Goal: Task Accomplishment & Management: Complete application form

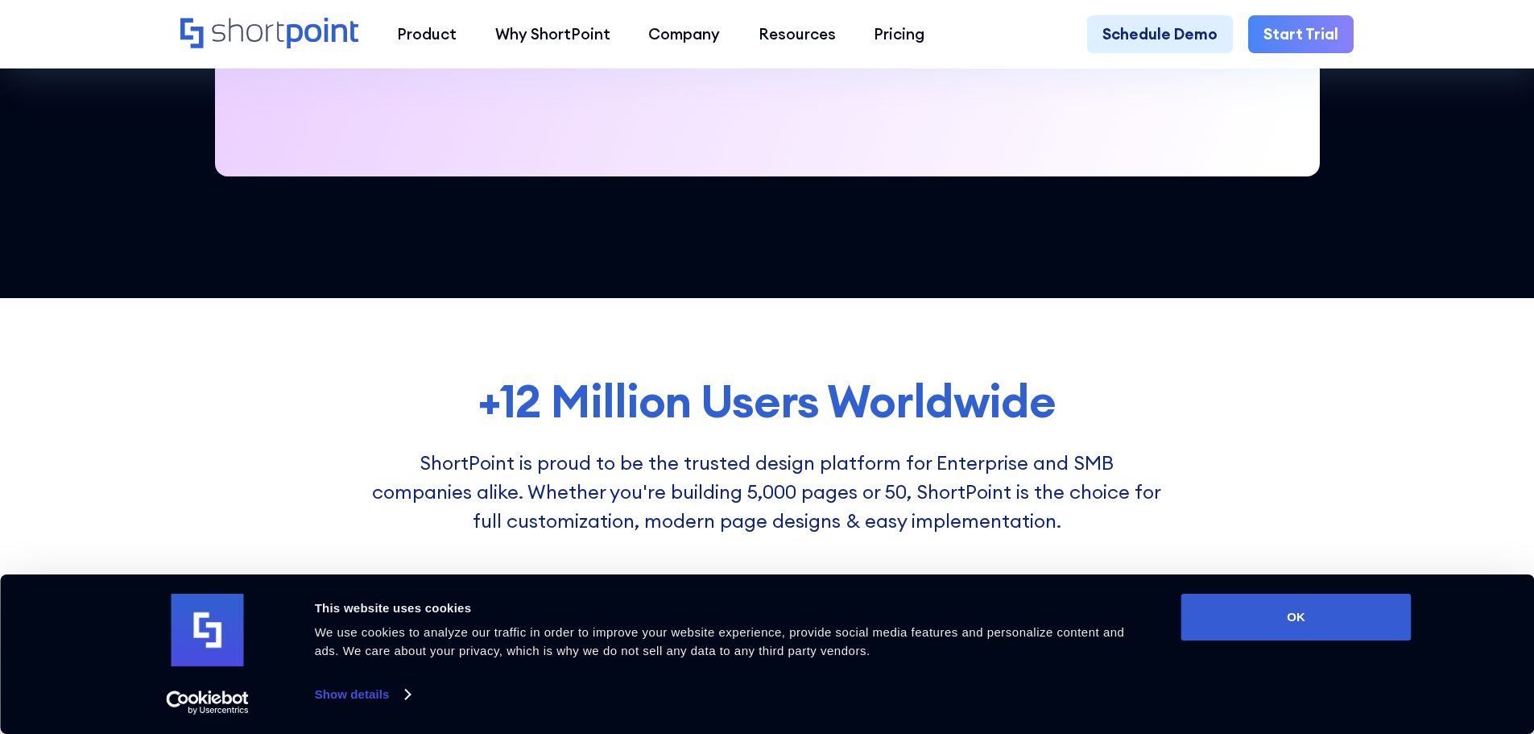
scroll to position [1047, 0]
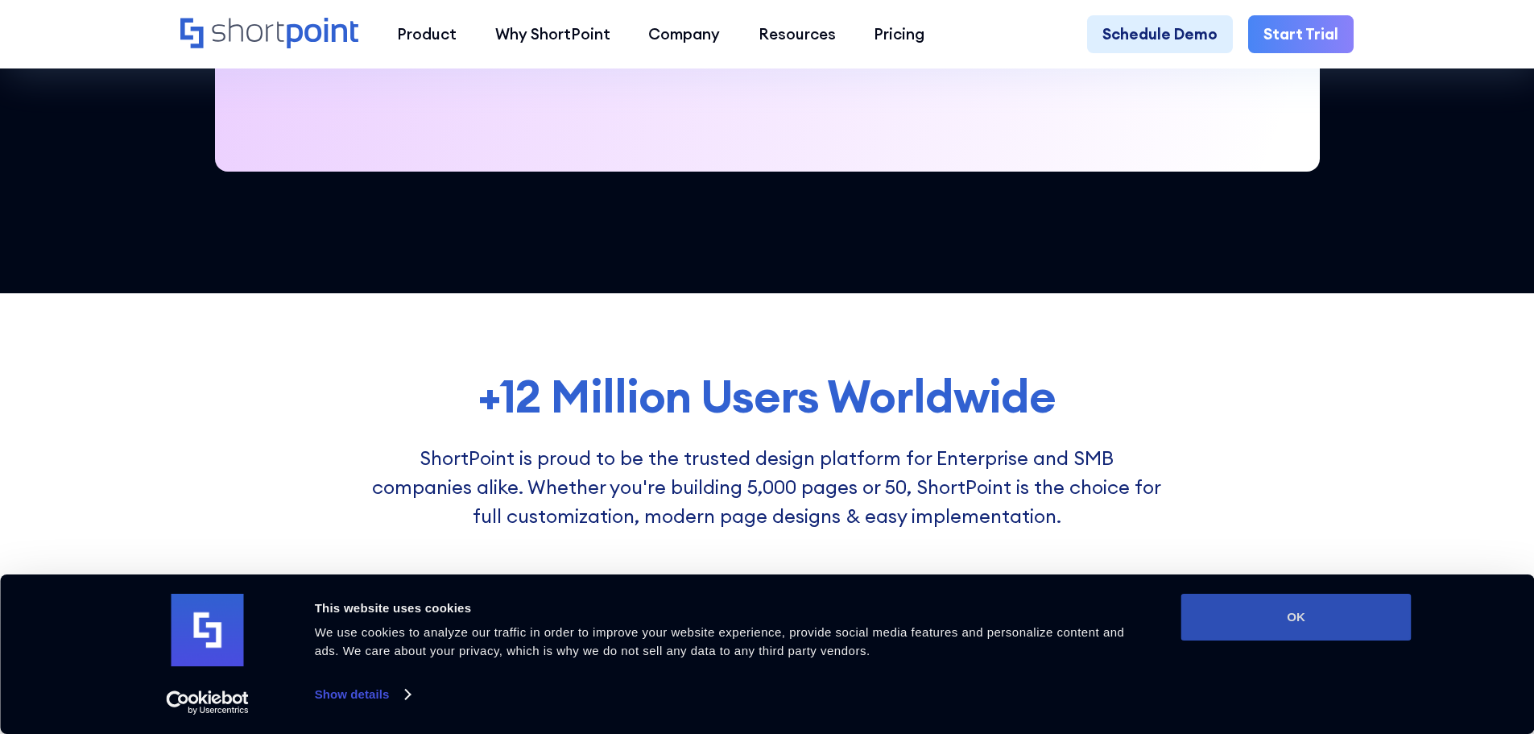
click at [1344, 619] on button "OK" at bounding box center [1297, 617] width 230 height 47
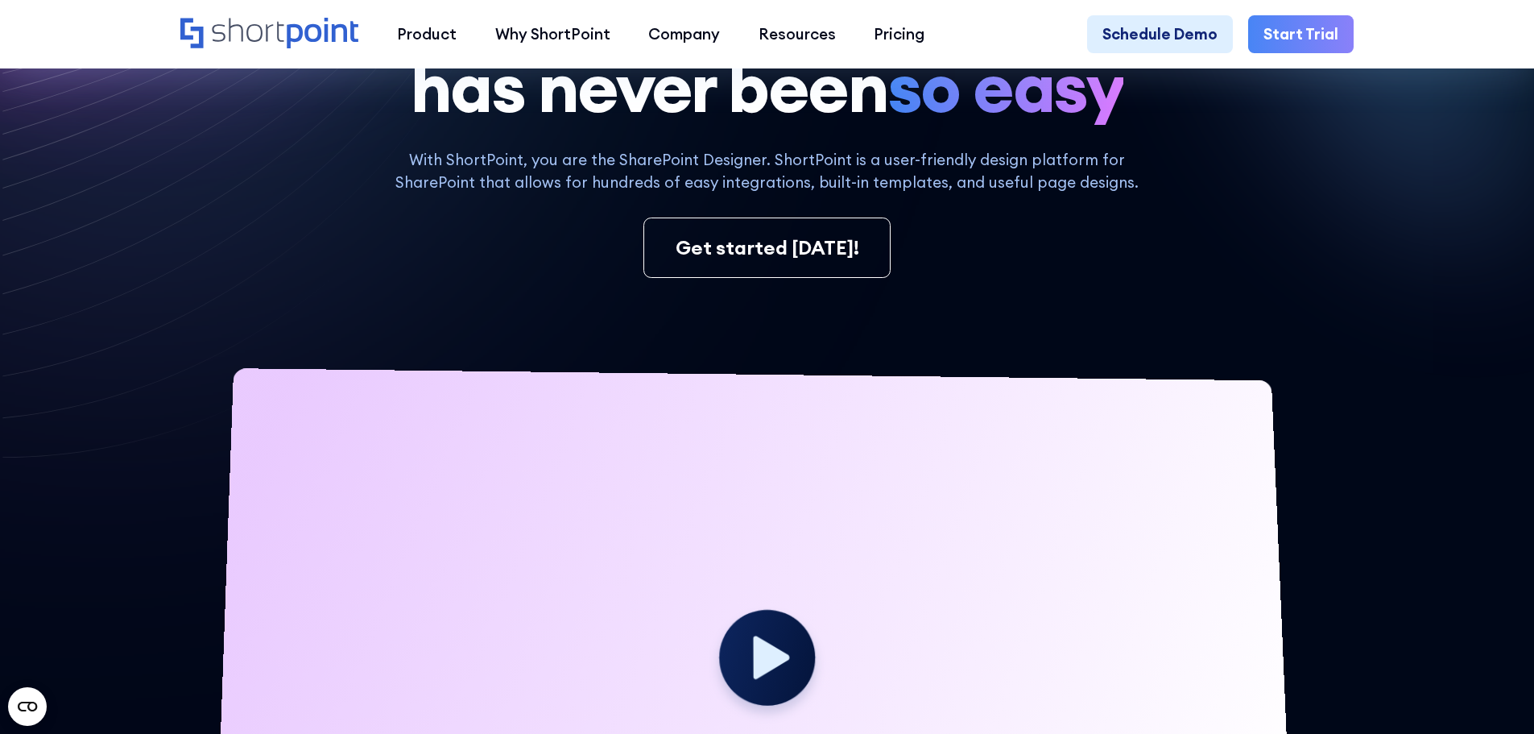
scroll to position [0, 0]
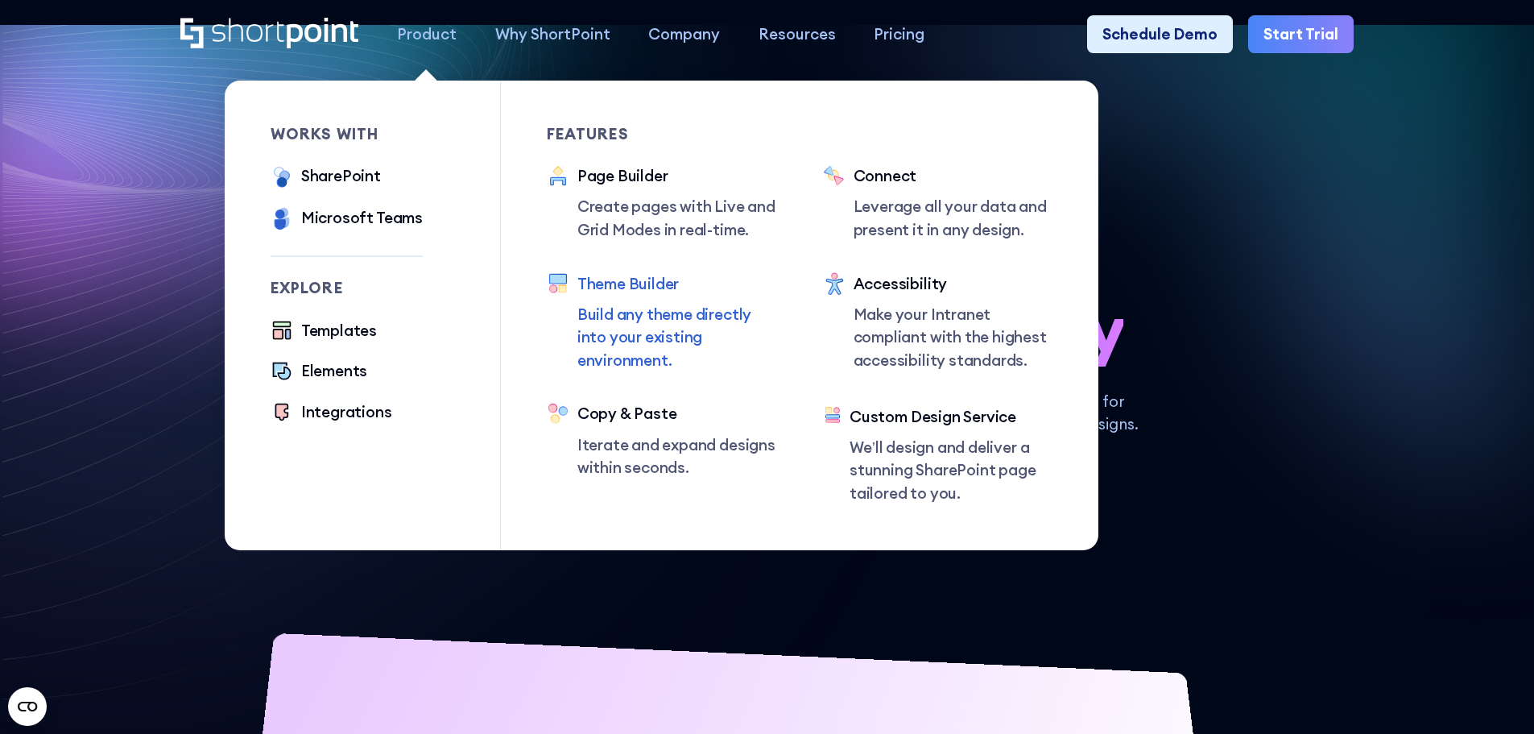
click at [637, 293] on div "Theme Builder" at bounding box center [678, 283] width 200 height 23
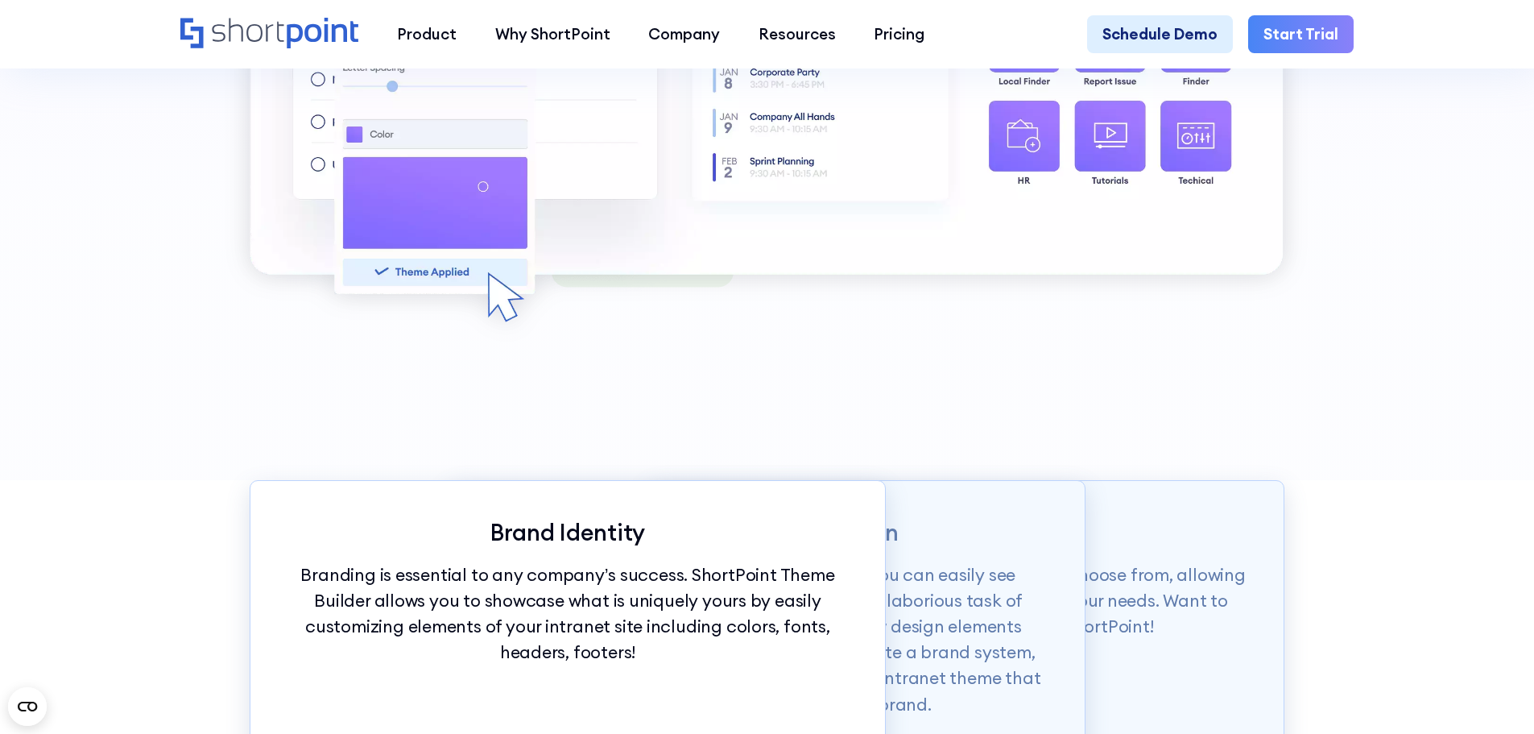
scroll to position [1208, 0]
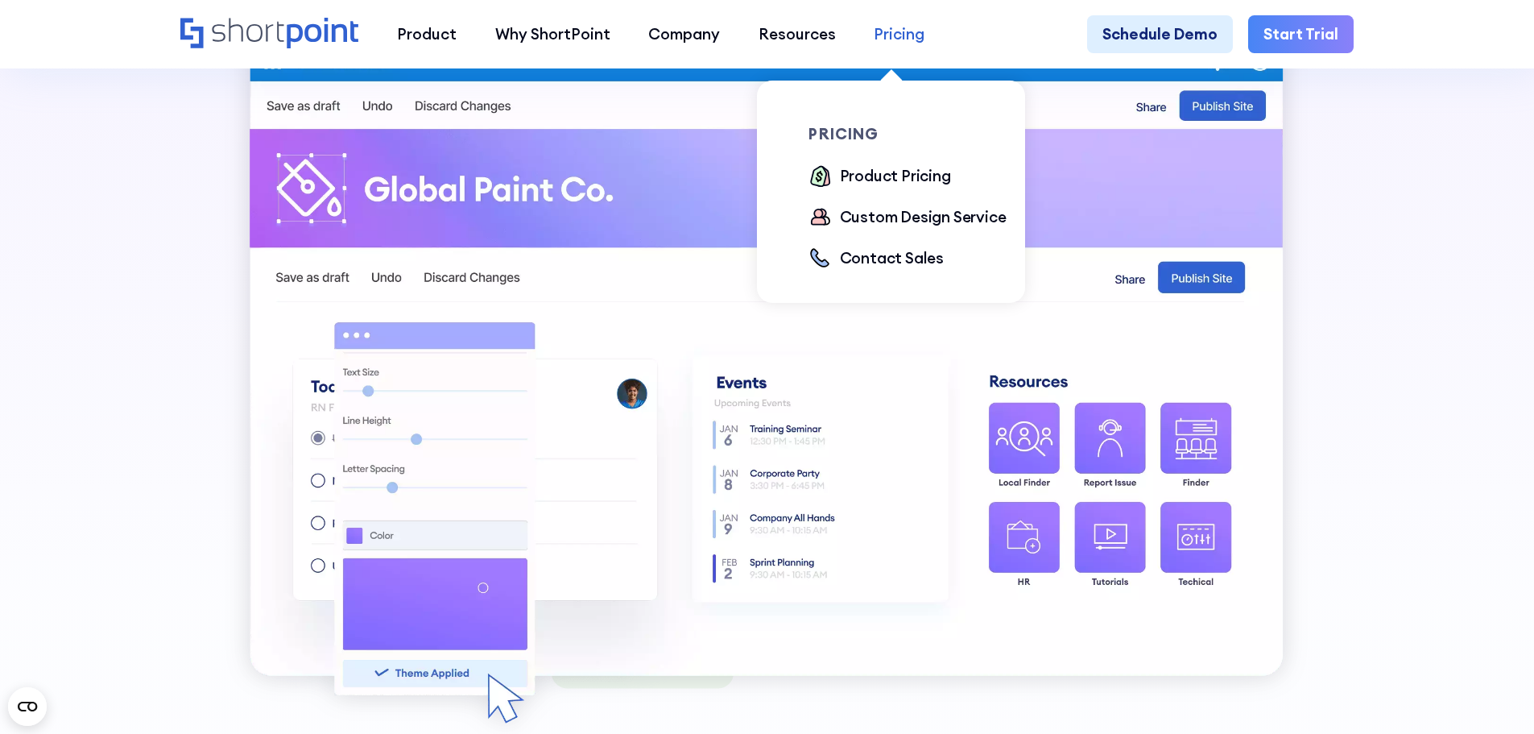
drag, startPoint x: 935, startPoint y: 47, endPoint x: 914, endPoint y: 43, distance: 21.2
click at [914, 43] on div "Pricing" at bounding box center [899, 34] width 51 height 23
click at [909, 182] on div "Product Pricing" at bounding box center [895, 175] width 111 height 23
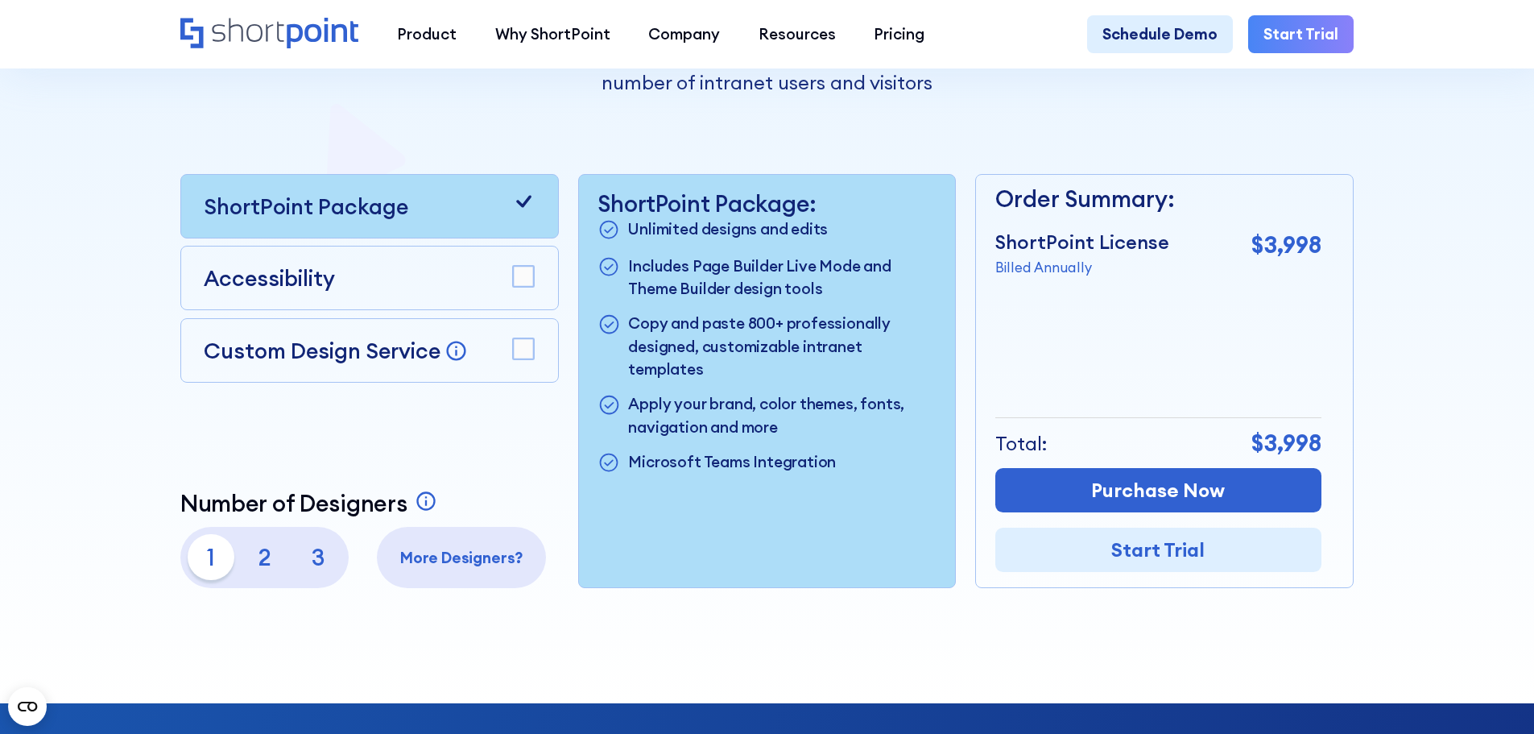
scroll to position [402, 0]
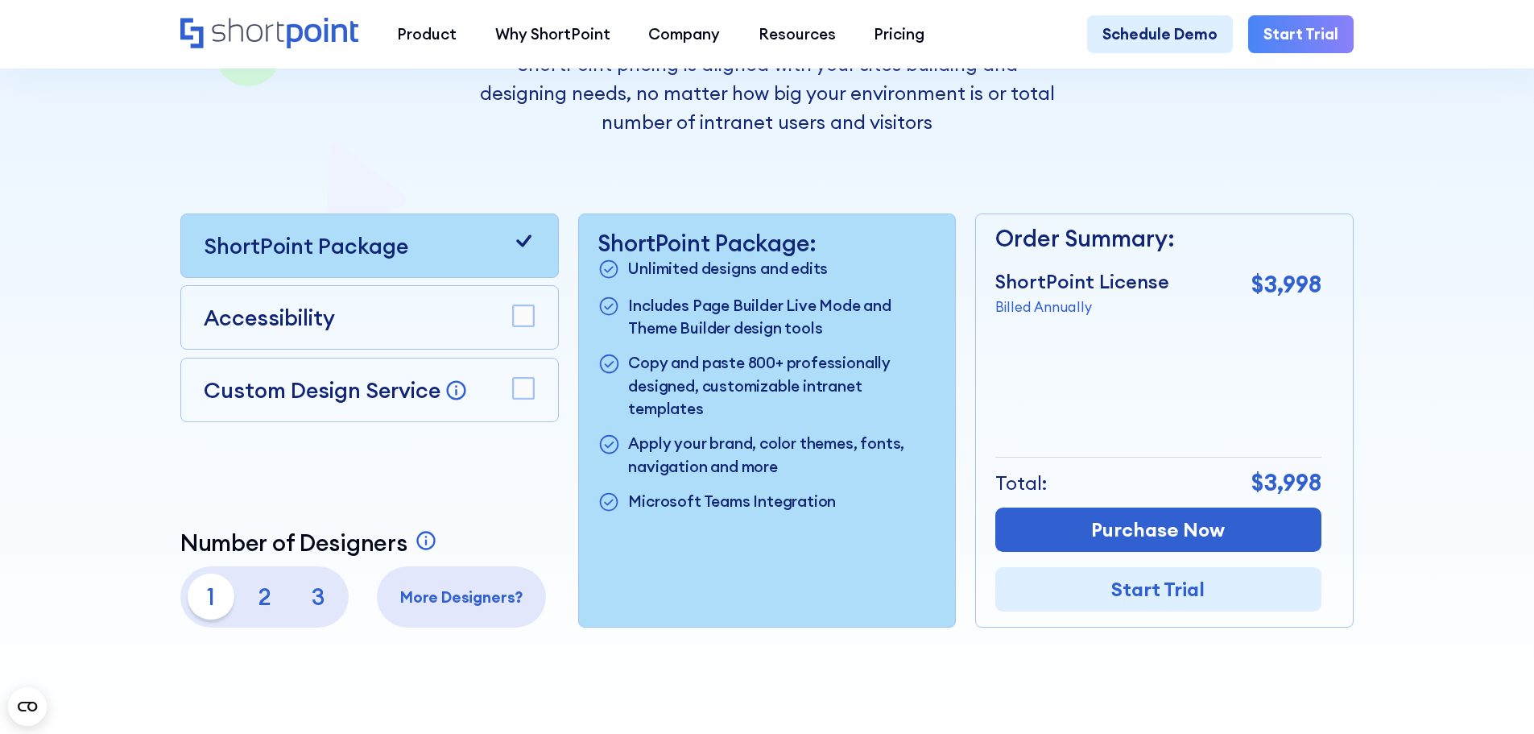
drag, startPoint x: 1103, startPoint y: 315, endPoint x: 1004, endPoint y: 317, distance: 98.3
click at [1004, 317] on p "Billed Annually" at bounding box center [1083, 306] width 174 height 20
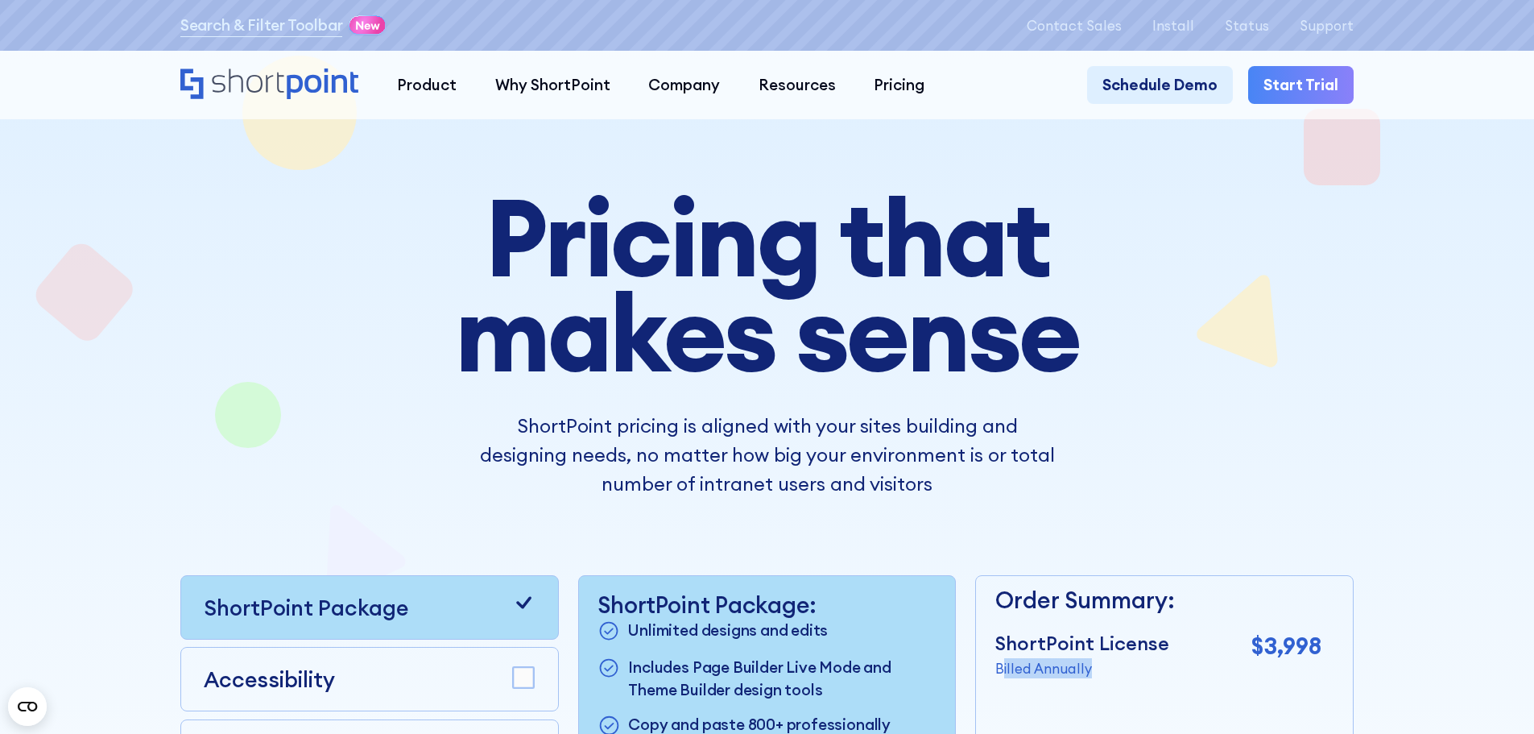
scroll to position [0, 0]
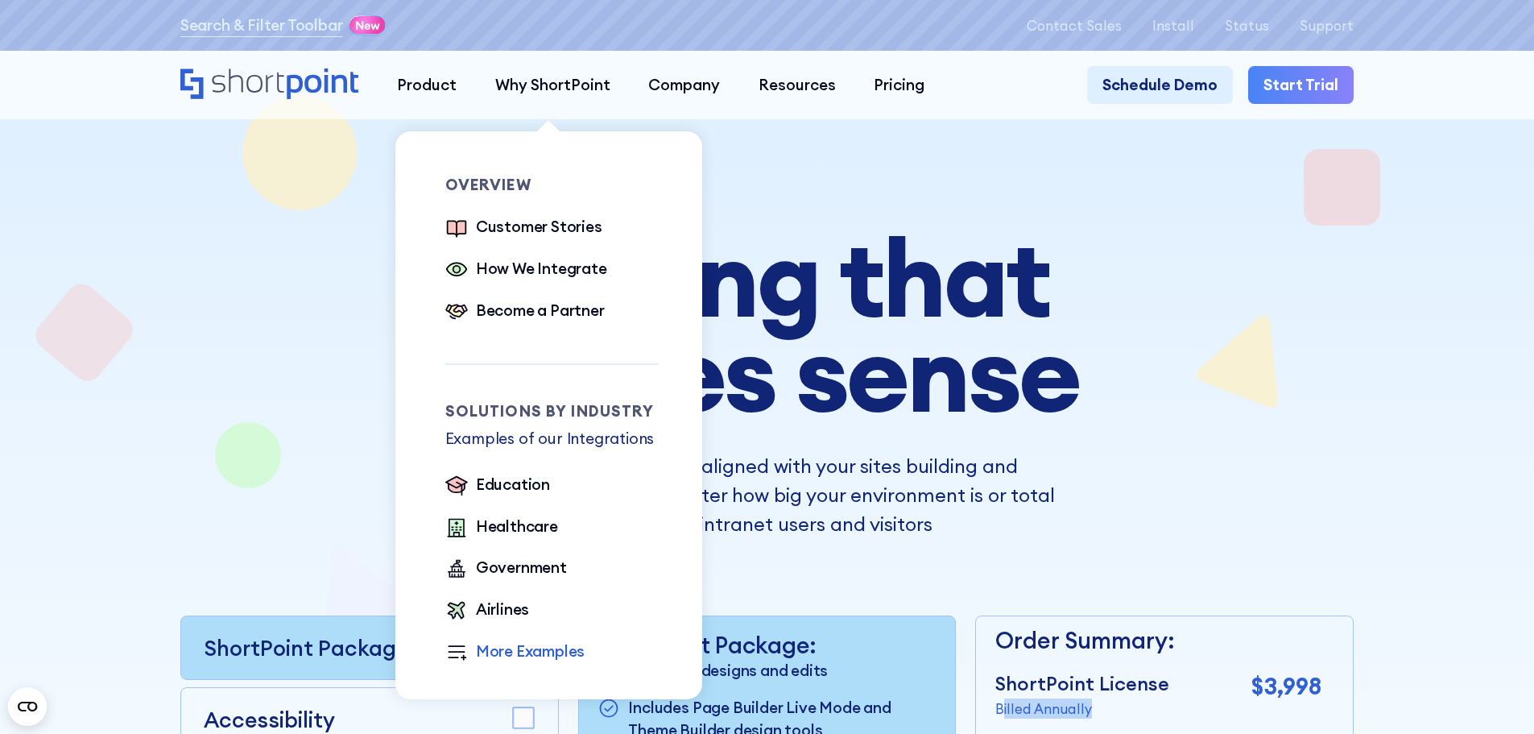
click at [513, 656] on div "More Examples" at bounding box center [531, 651] width 110 height 23
click at [541, 567] on div "Government" at bounding box center [521, 567] width 91 height 23
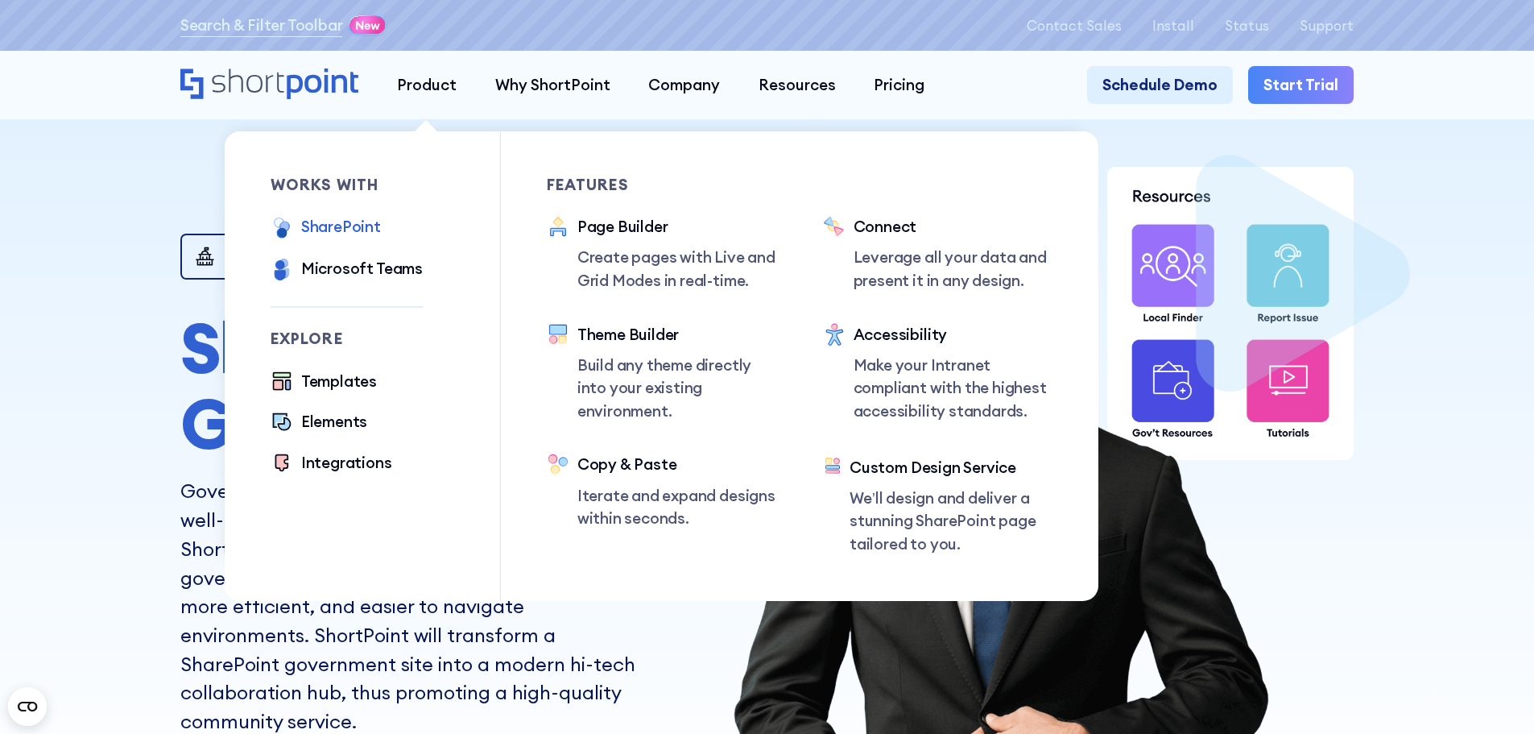
click at [321, 222] on div "SharePoint" at bounding box center [341, 226] width 80 height 23
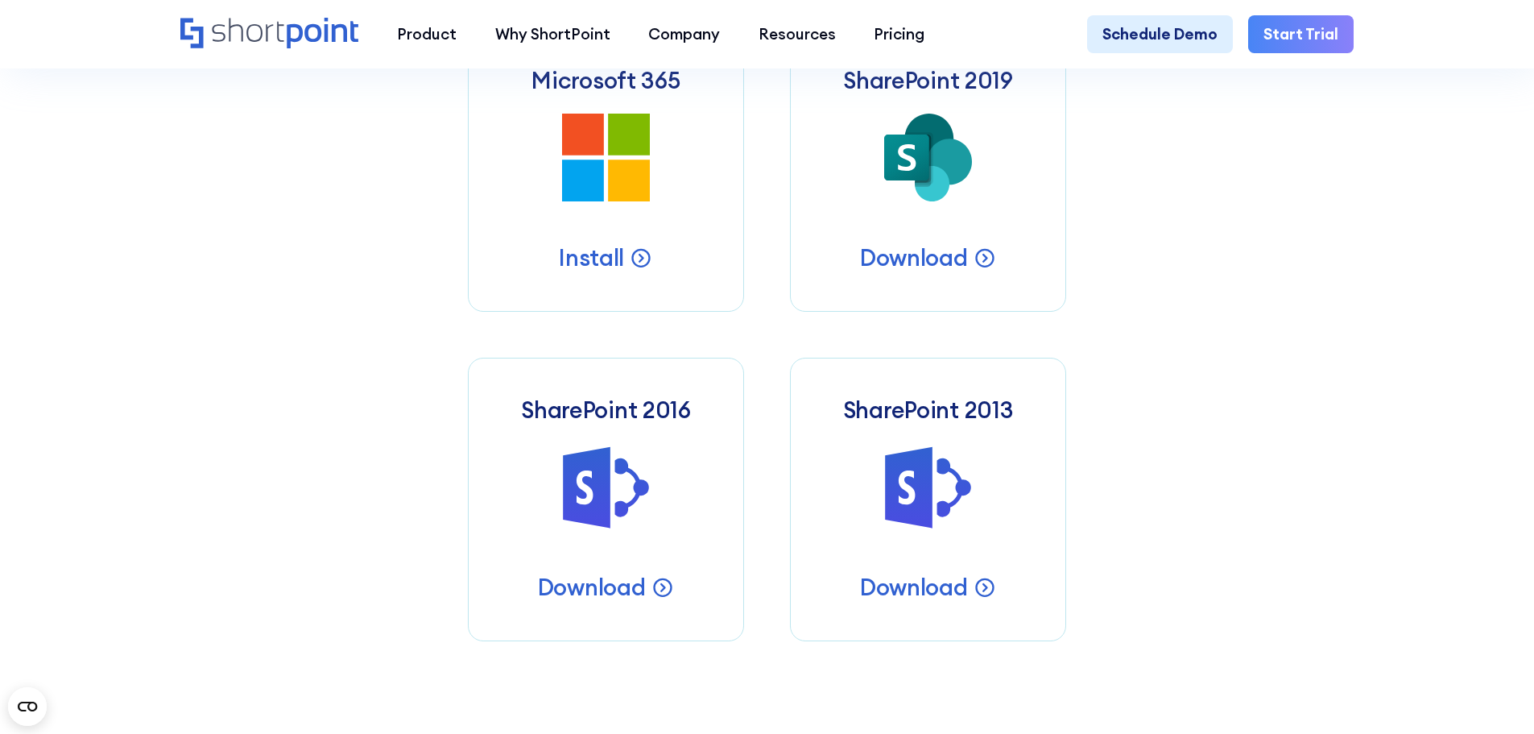
scroll to position [886, 0]
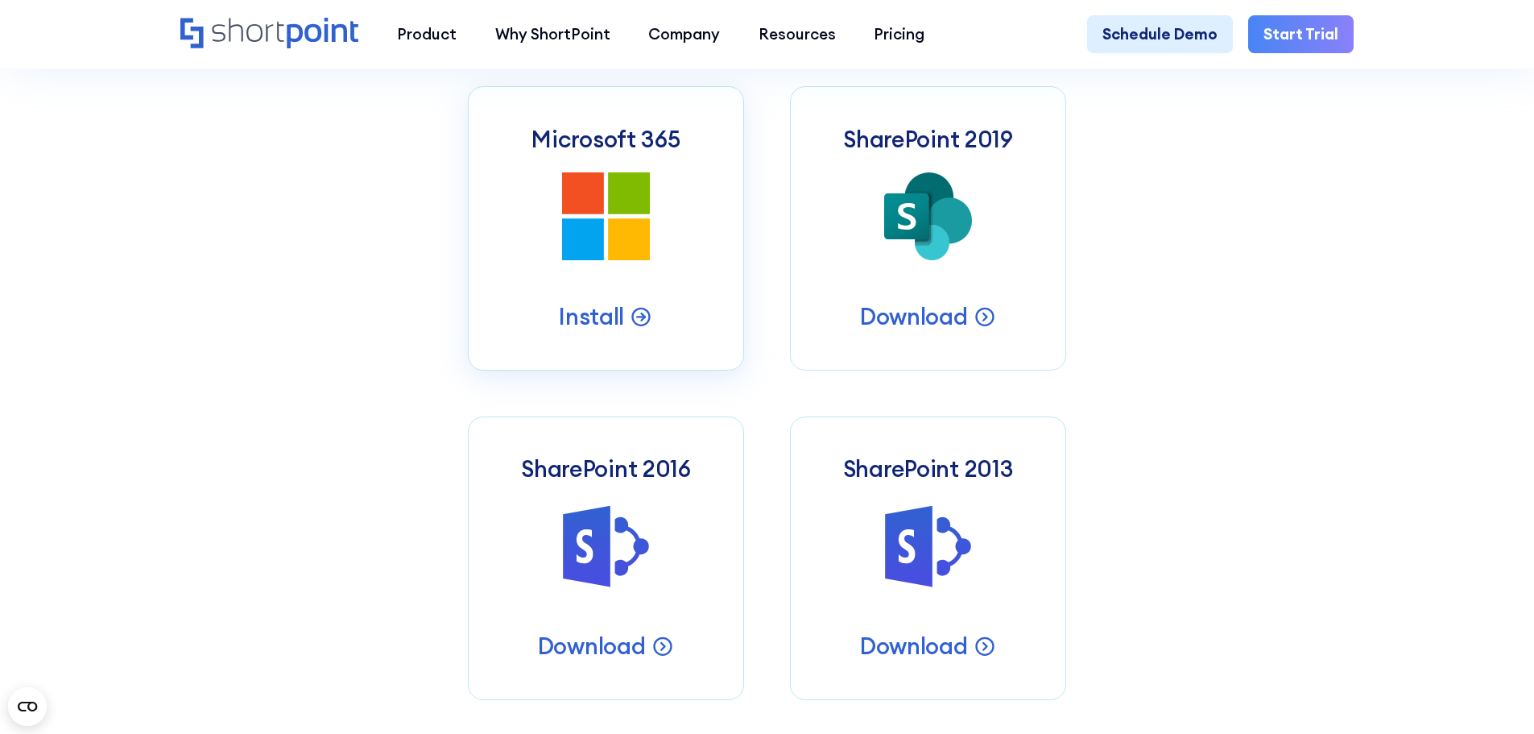
click at [631, 260] on icon at bounding box center [629, 239] width 42 height 42
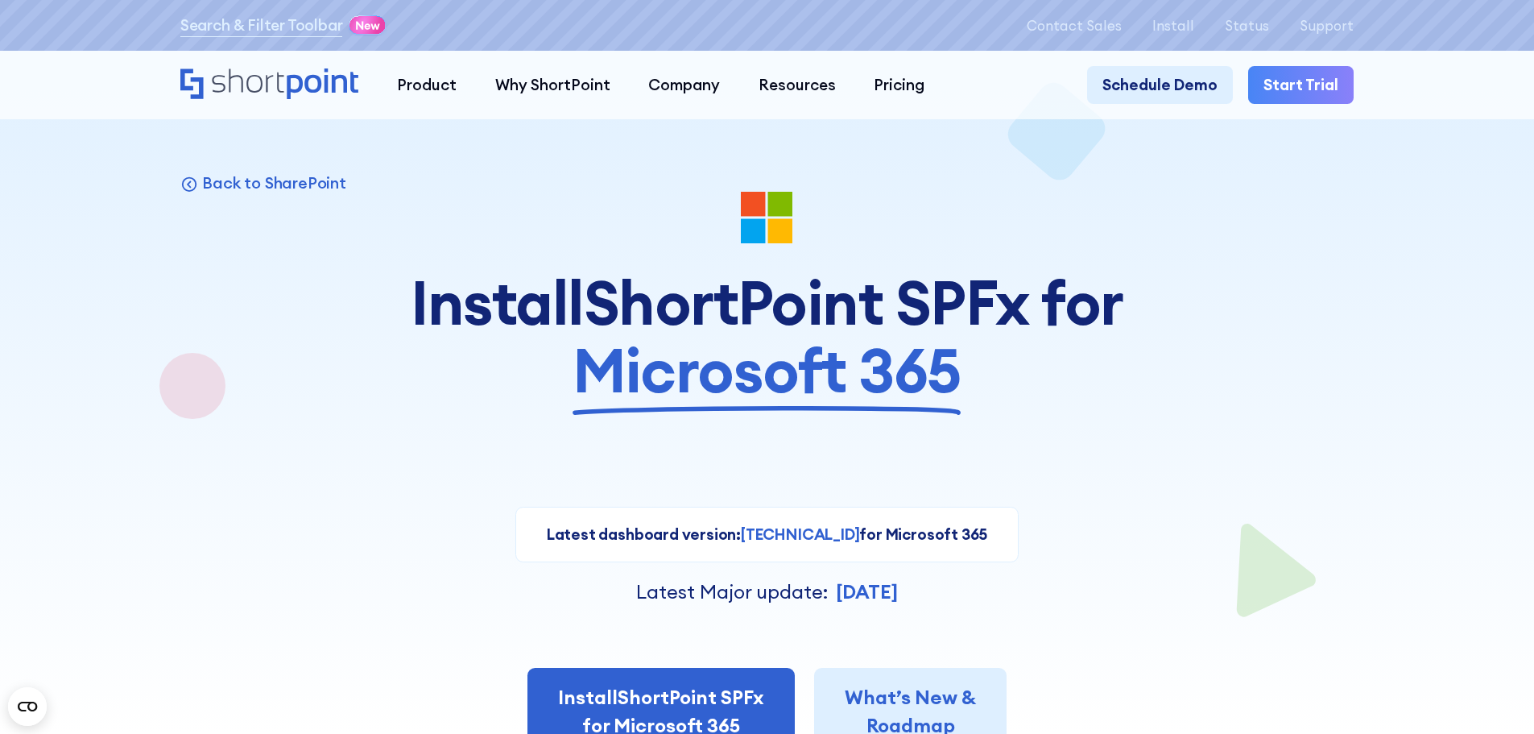
click at [1087, 426] on div "Back to SharePoint Install ShortPoint SPFx for Microsoft 365 Latest dashboard v…" at bounding box center [767, 519] width 1174 height 654
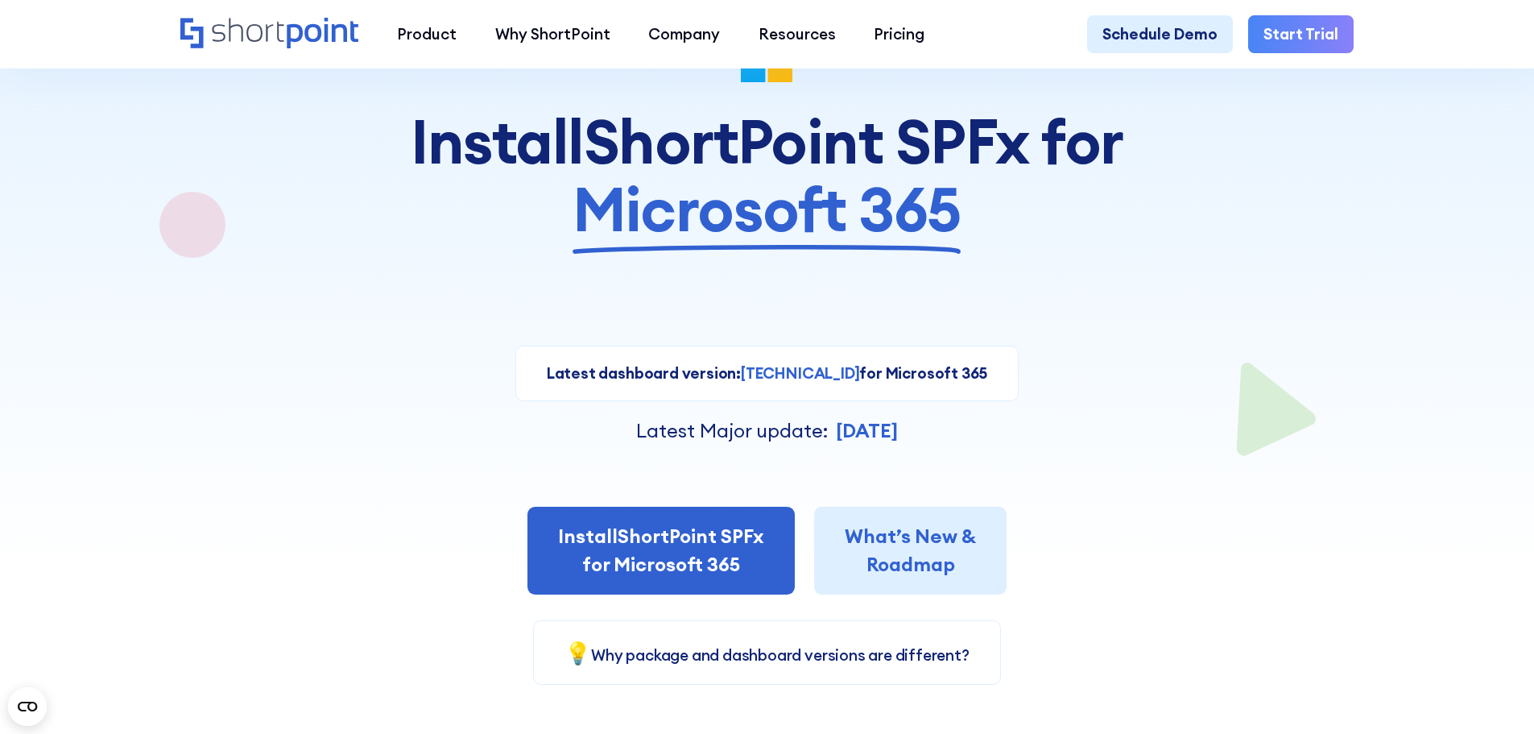
scroll to position [322, 0]
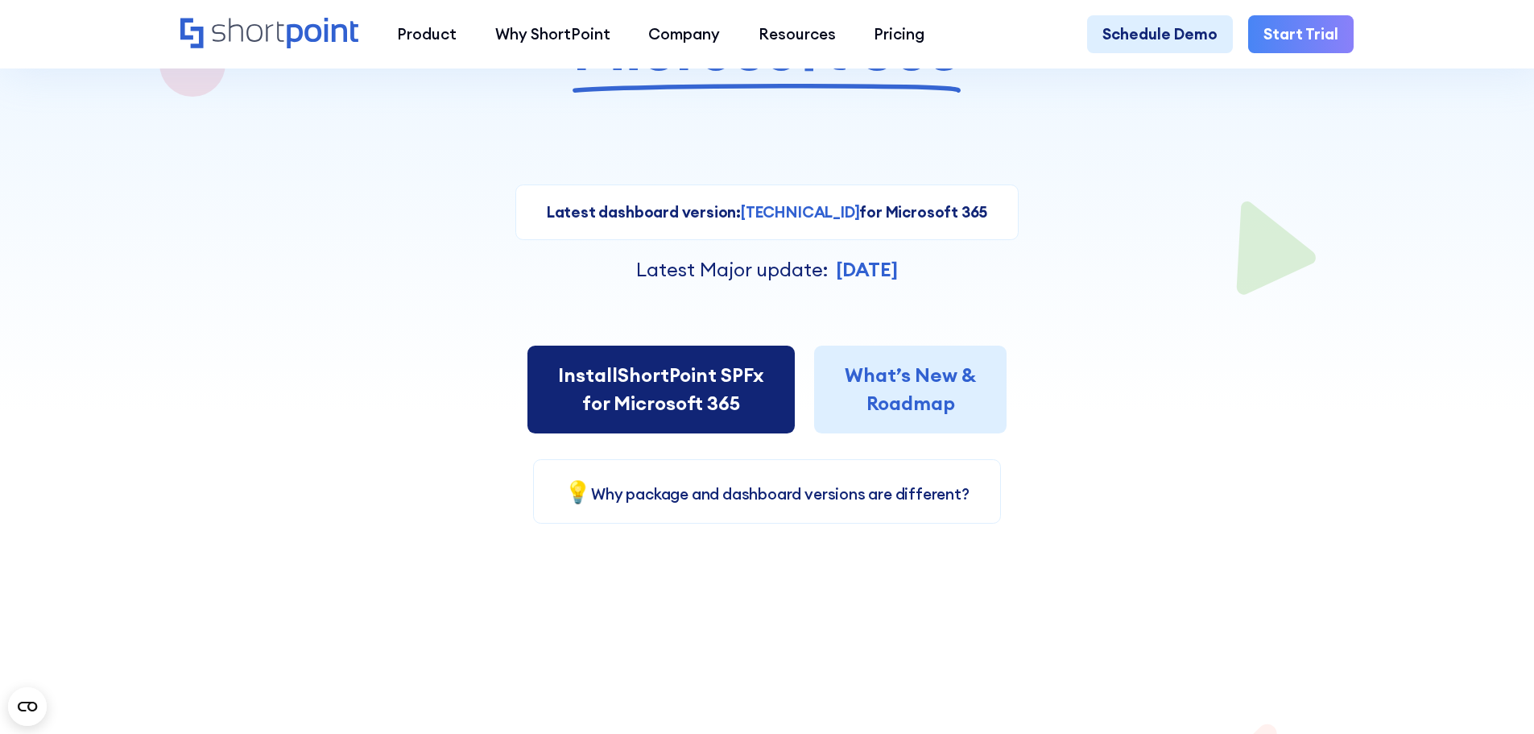
click at [698, 379] on link "Install ShortPoint SPFx for Microsoft 365" at bounding box center [661, 390] width 267 height 89
click at [685, 388] on link "Install ShortPoint SPFx for Microsoft 365" at bounding box center [661, 390] width 267 height 89
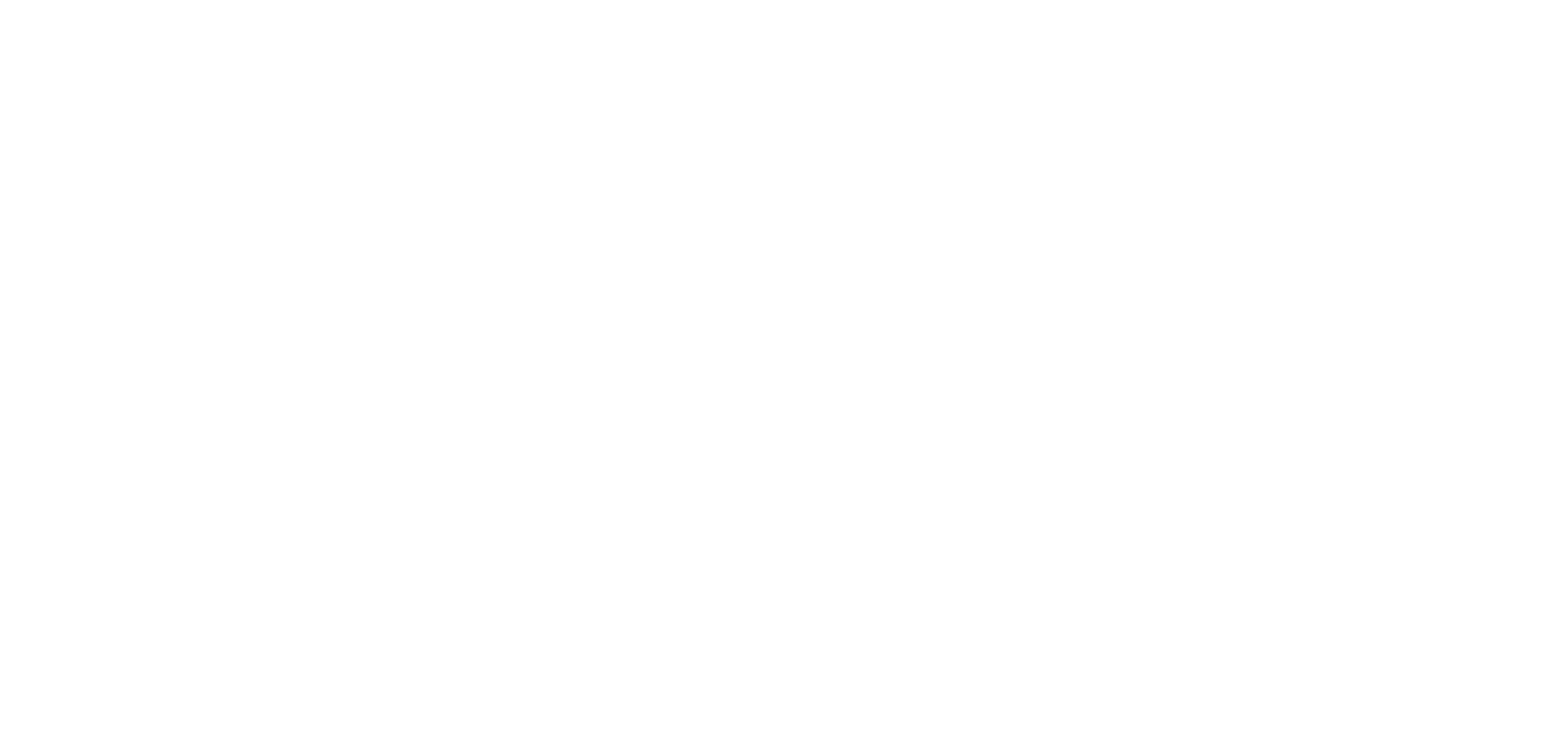
select select "Microsoft 365"
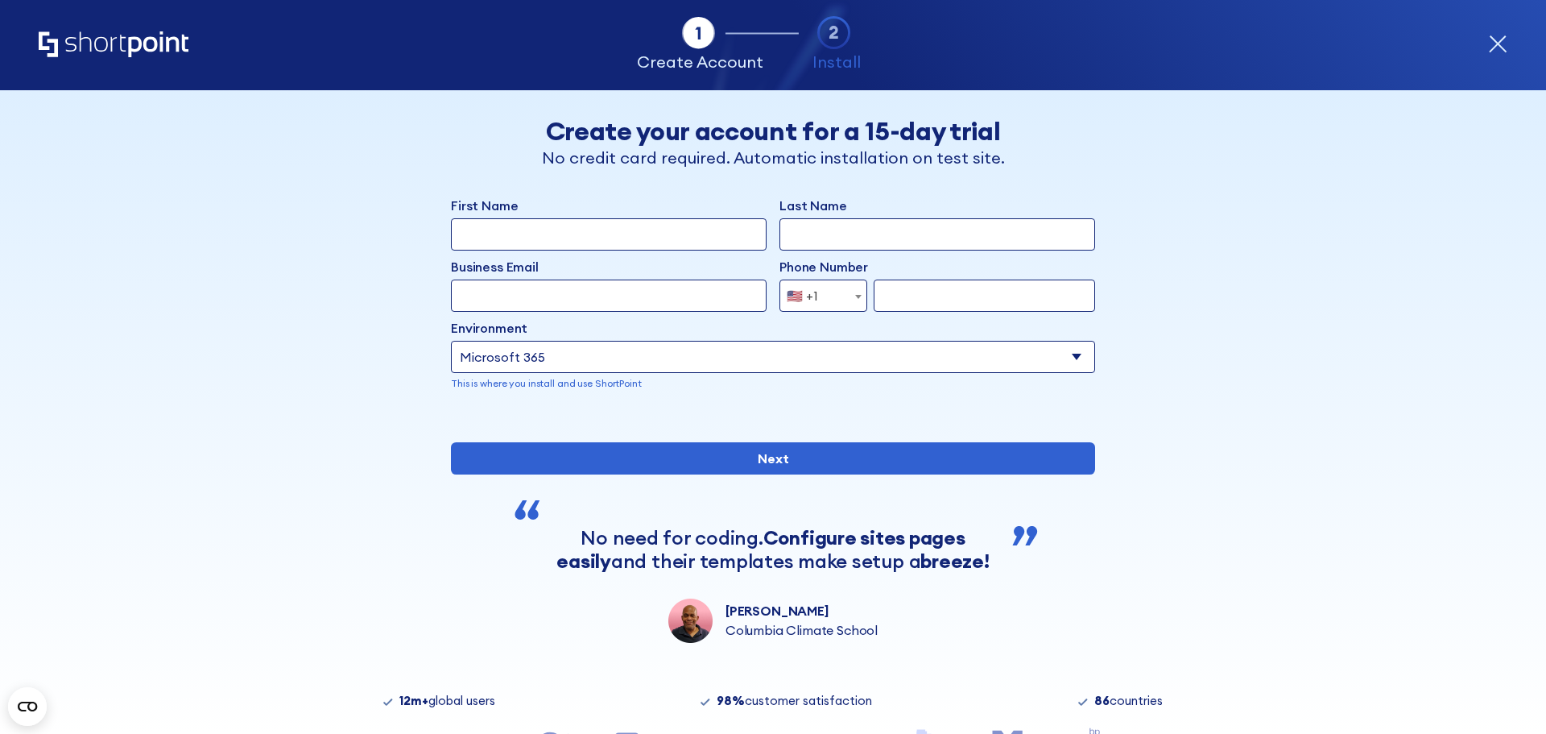
drag, startPoint x: 499, startPoint y: 259, endPoint x: 510, endPoint y: 250, distance: 14.3
click at [510, 250] on input "First Name" at bounding box center [609, 234] width 316 height 32
click at [663, 233] on input "First Name" at bounding box center [609, 234] width 316 height 32
click at [895, 242] on input "Last Name" at bounding box center [938, 234] width 316 height 32
type input "cxvcxvcxvcx"
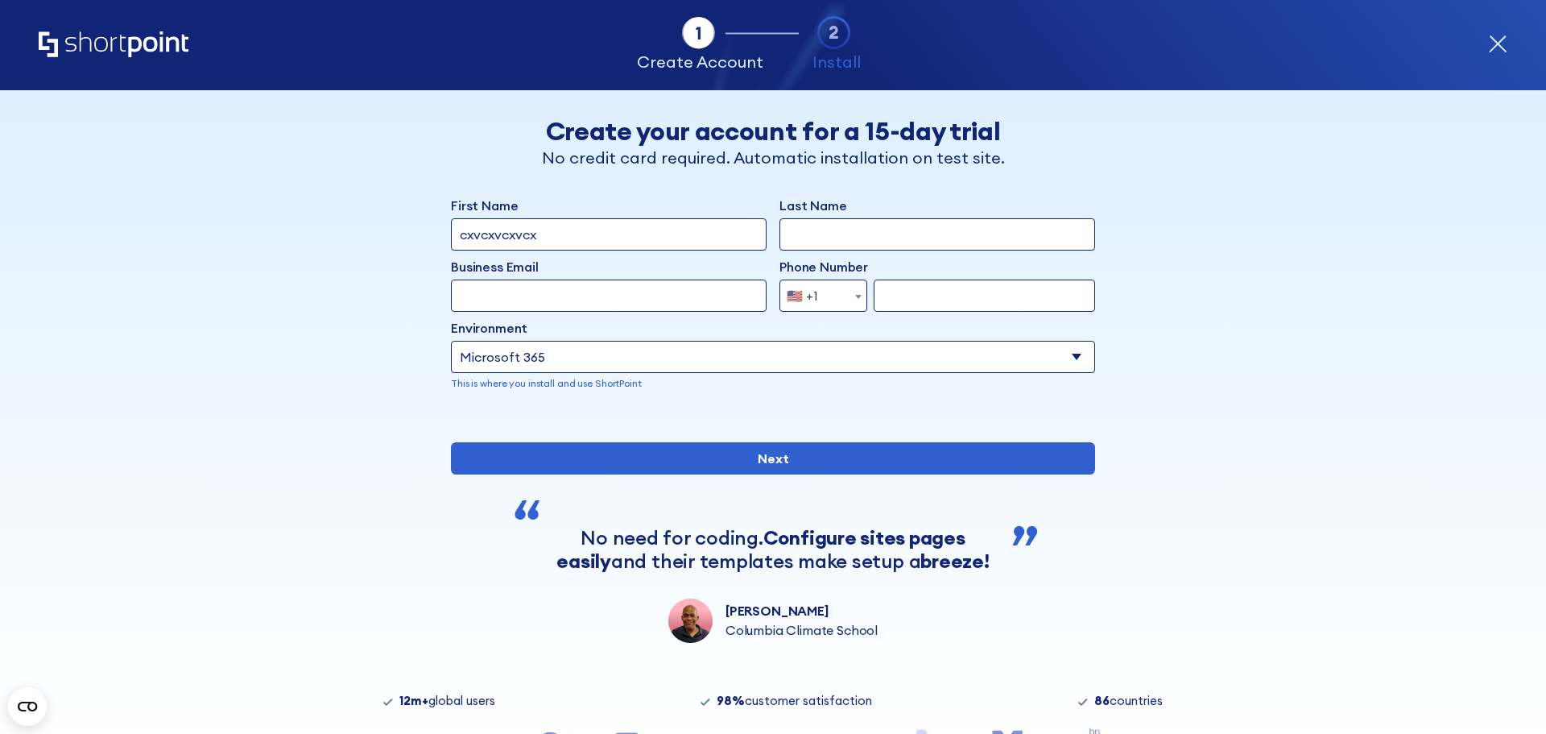
click at [589, 301] on input "Business Email" at bounding box center [609, 295] width 316 height 32
type input "[EMAIL_ADDRESS][DOMAIN_NAME]"
click at [977, 298] on input "form" at bounding box center [985, 295] width 222 height 32
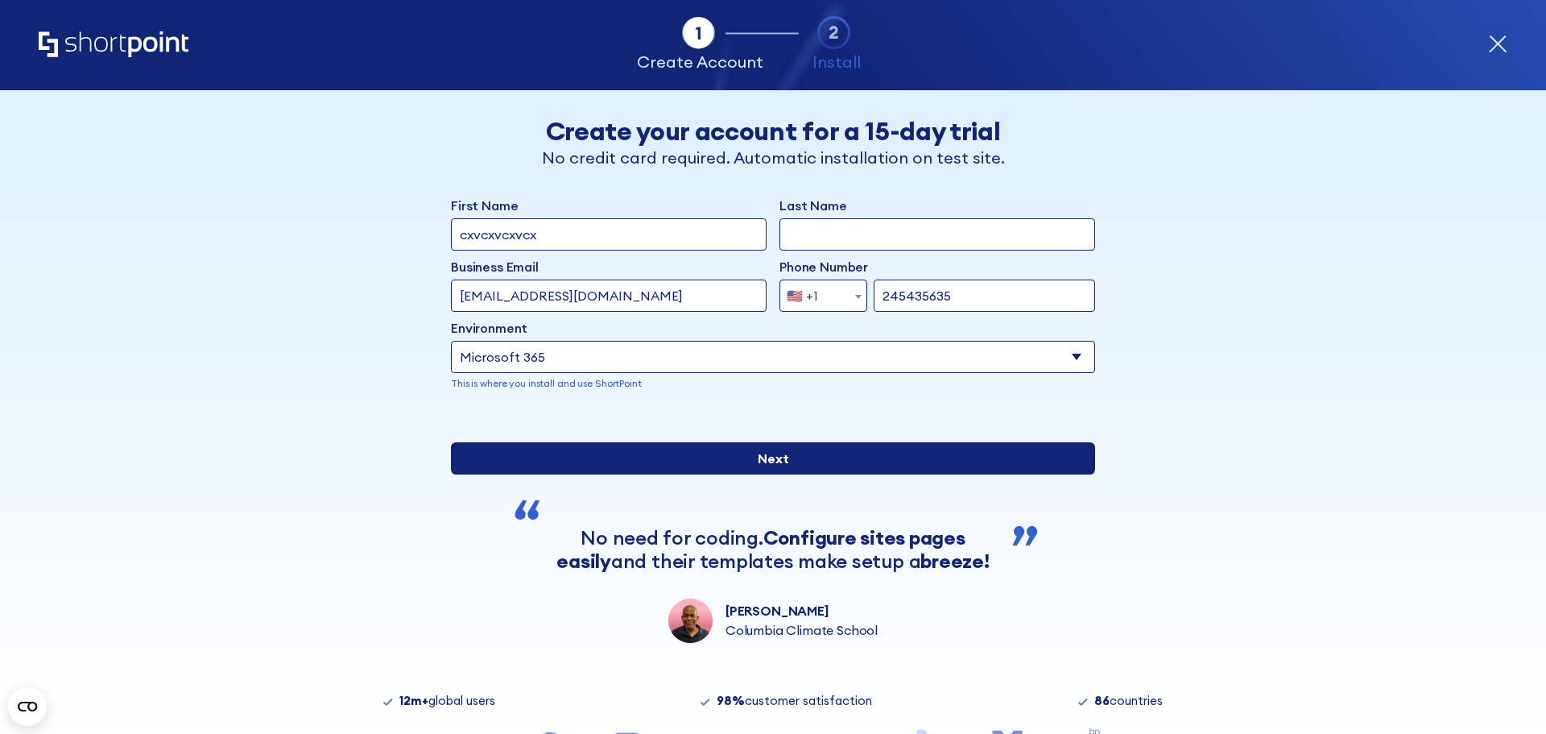
type input "245435635"
click at [640, 474] on input "Next" at bounding box center [773, 458] width 644 height 32
type input "srgtrtre"
click at [765, 474] on input "Next" at bounding box center [773, 458] width 644 height 32
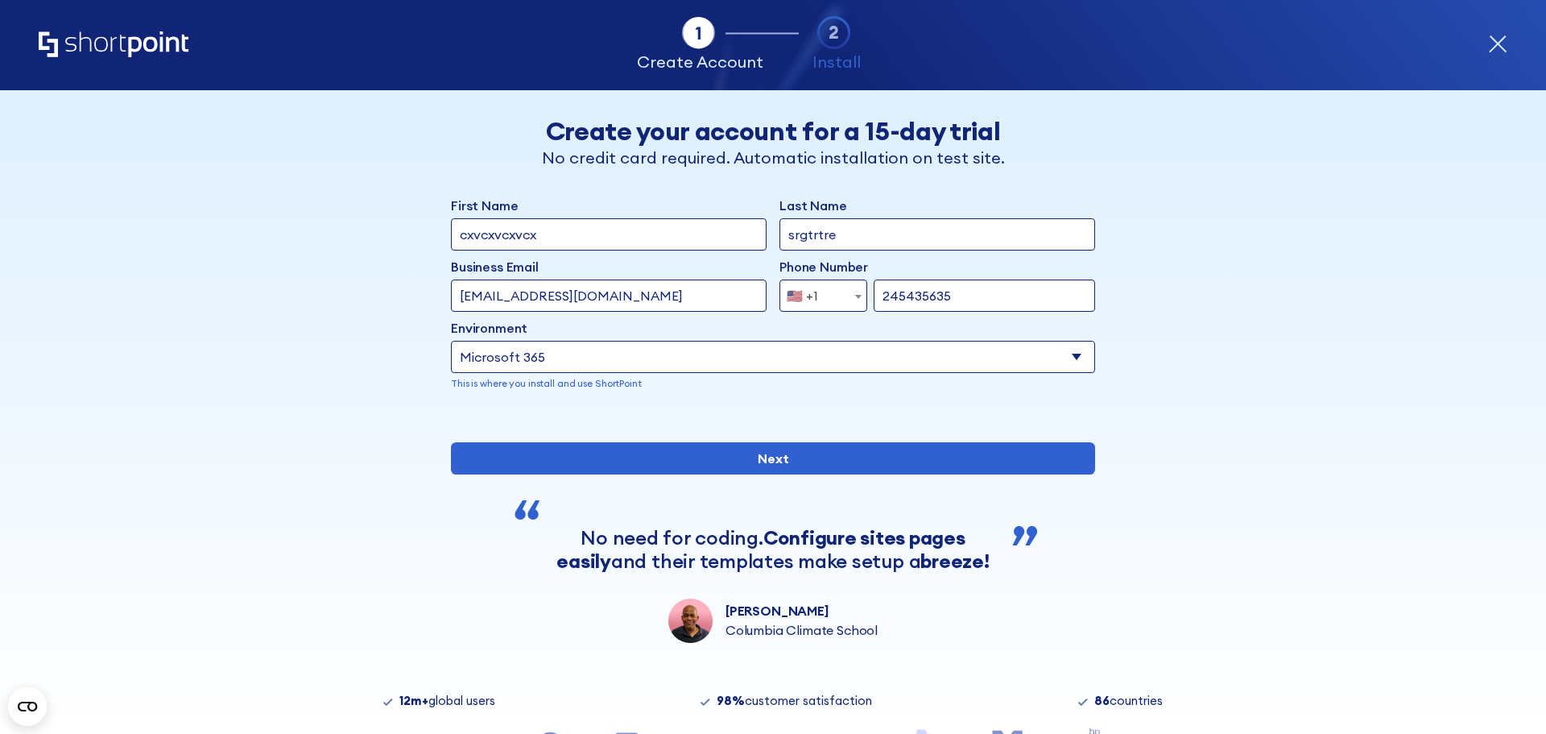
click at [862, 290] on div "[GEOGRAPHIC_DATA] (+93) [GEOGRAPHIC_DATA] (+355) [GEOGRAPHIC_DATA] (+213) [US_S…" at bounding box center [938, 295] width 316 height 32
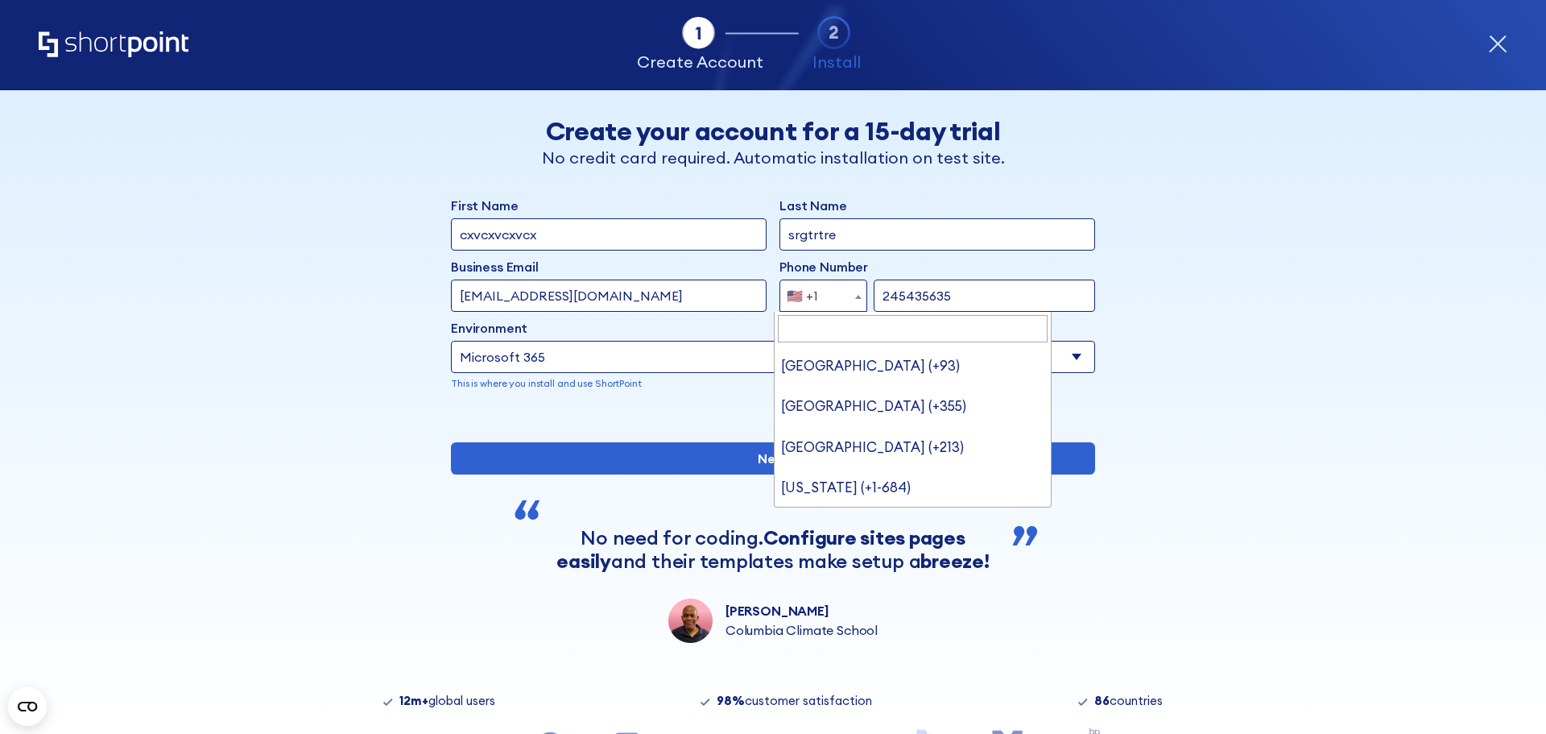
click at [851, 290] on span "form" at bounding box center [859, 296] width 16 height 32
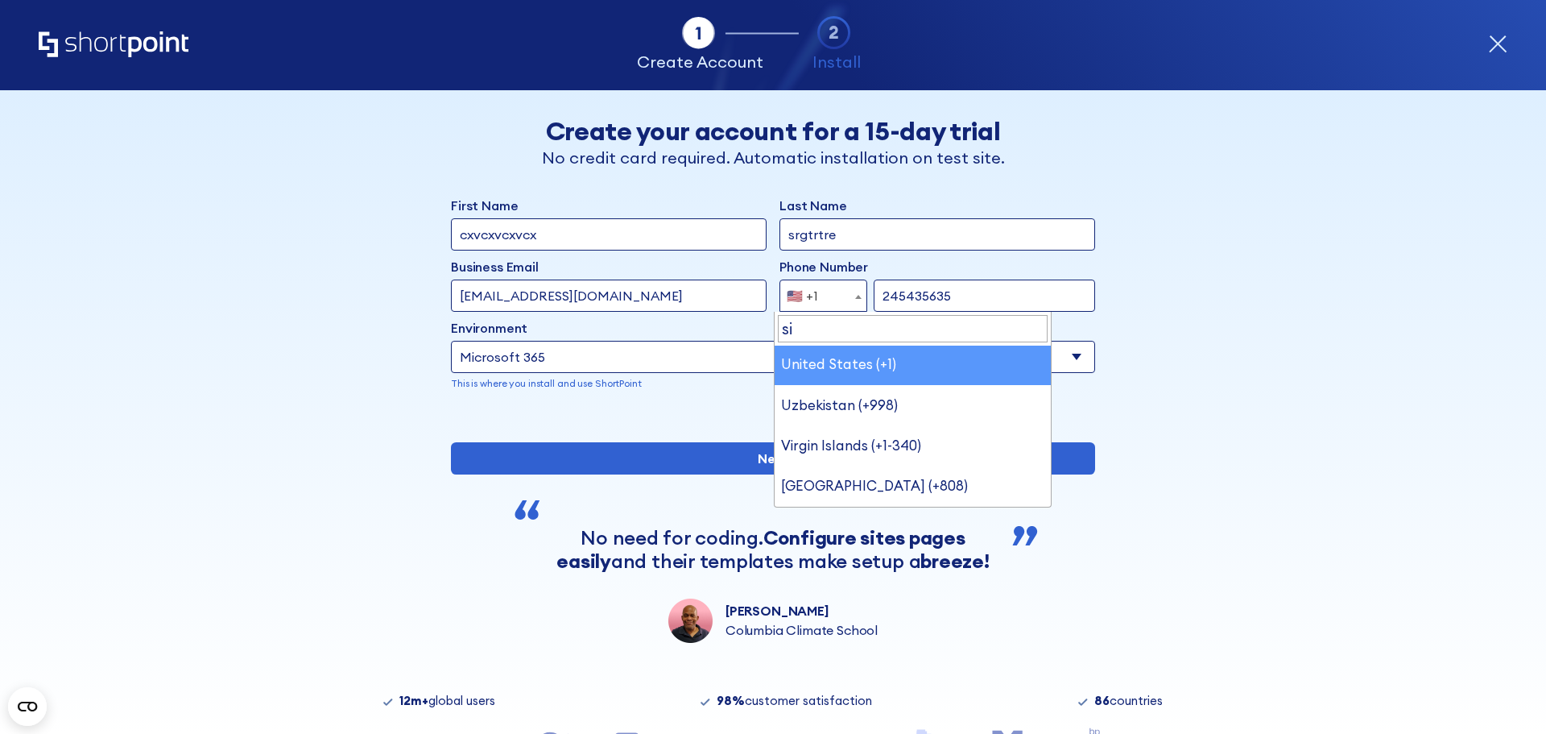
type input "sin"
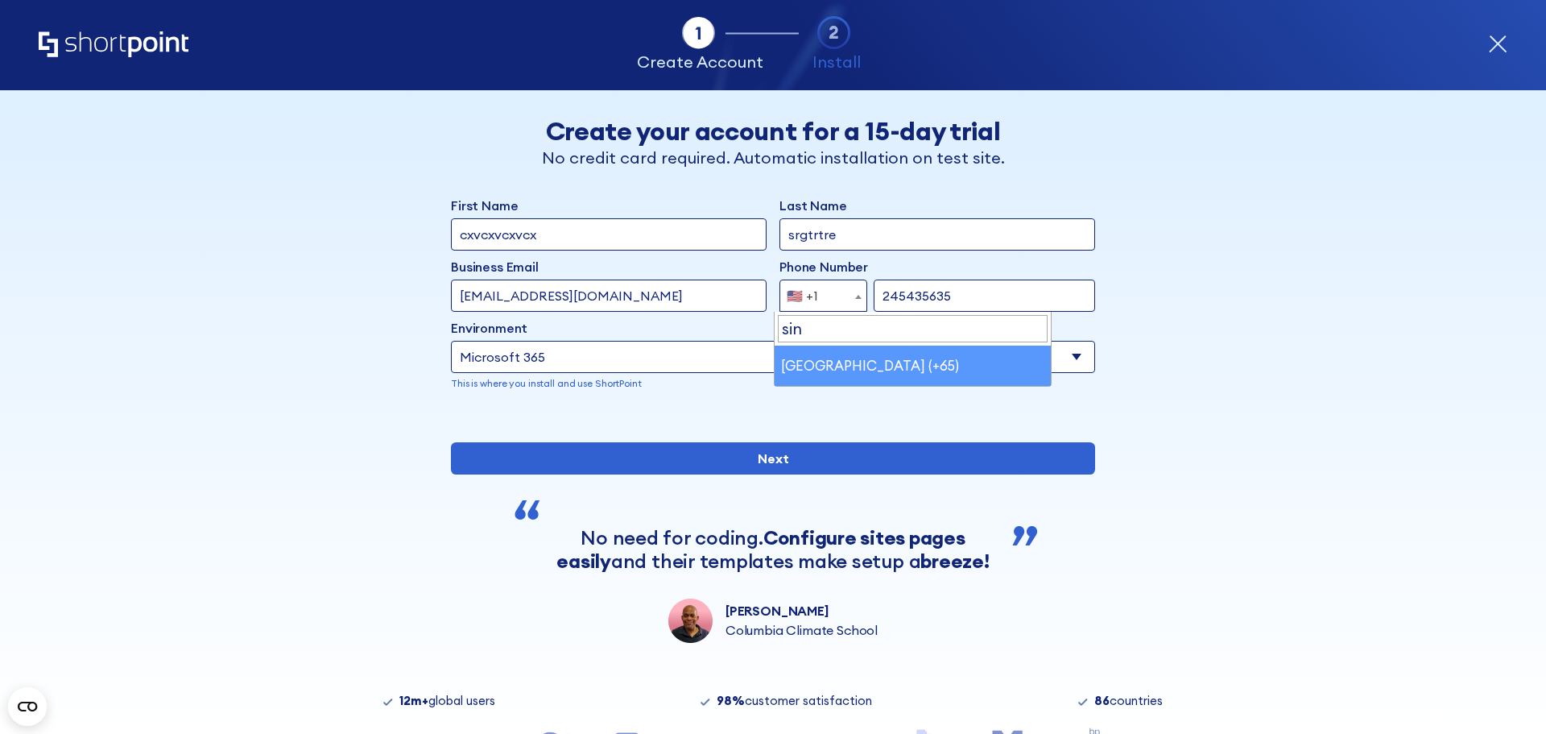
scroll to position [0, 0]
select select "+65"
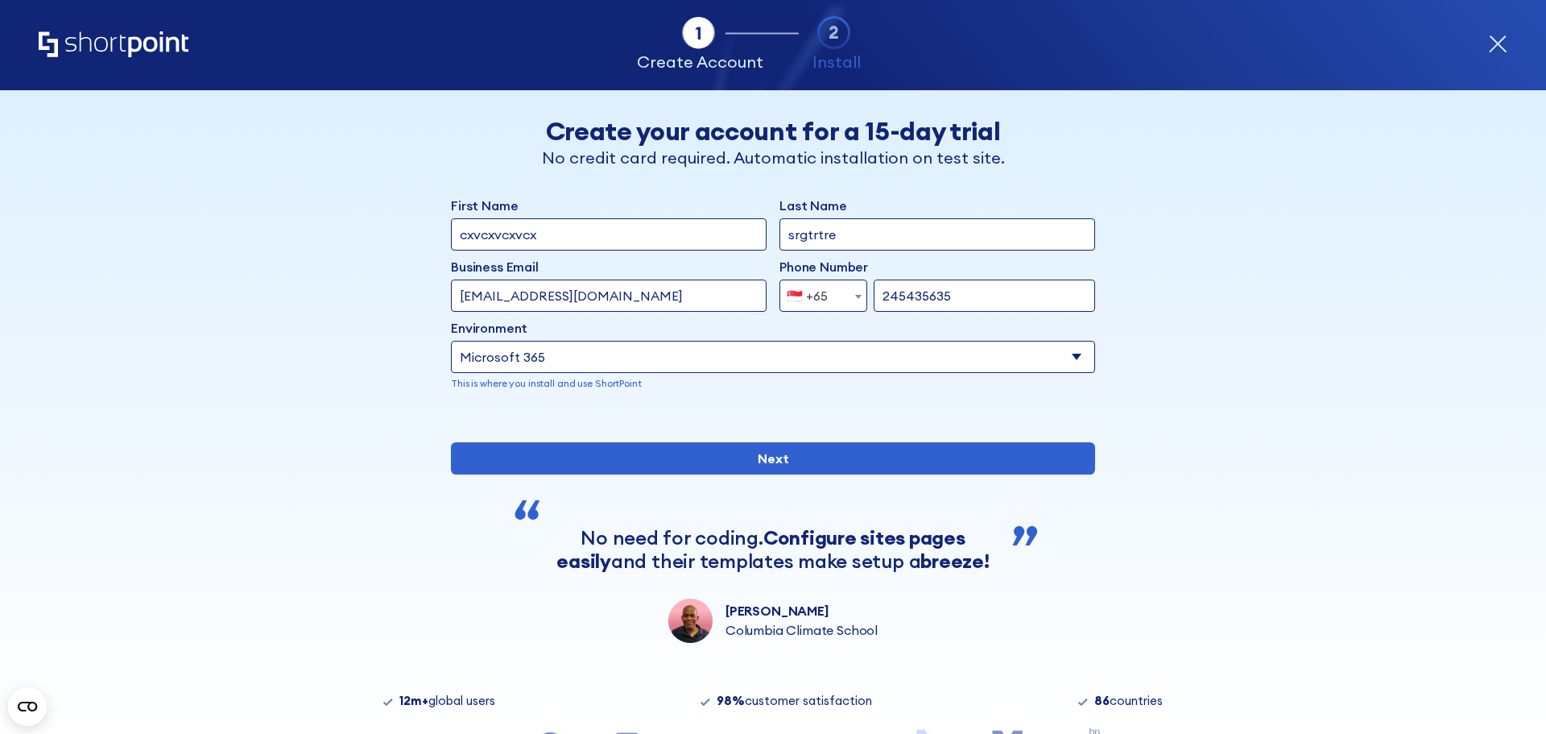
drag, startPoint x: 954, startPoint y: 292, endPoint x: 843, endPoint y: 289, distance: 110.4
click at [843, 289] on div "[GEOGRAPHIC_DATA] (+93) [GEOGRAPHIC_DATA] (+355) [GEOGRAPHIC_DATA] (+213) [US_S…" at bounding box center [938, 295] width 316 height 32
click at [926, 283] on input "3434344" at bounding box center [985, 295] width 222 height 32
drag, startPoint x: 925, startPoint y: 295, endPoint x: 867, endPoint y: 298, distance: 57.3
click at [874, 298] on input "3434344" at bounding box center [985, 295] width 222 height 32
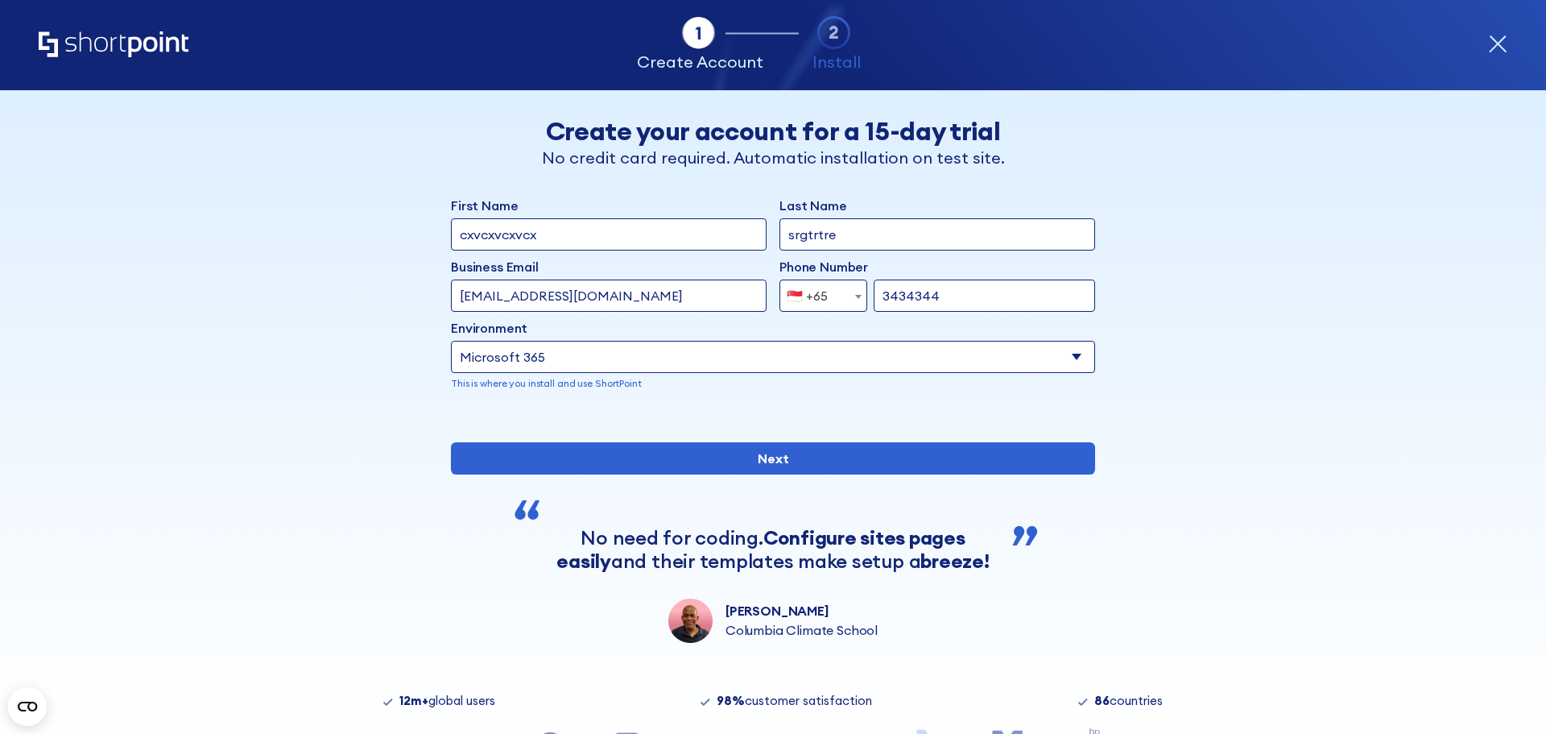
drag, startPoint x: 899, startPoint y: 308, endPoint x: 912, endPoint y: 308, distance: 12.9
click at [912, 308] on input "3434344" at bounding box center [985, 295] width 222 height 32
click at [921, 300] on input "3434344" at bounding box center [985, 295] width 222 height 32
click at [930, 300] on input "3434344" at bounding box center [985, 295] width 222 height 32
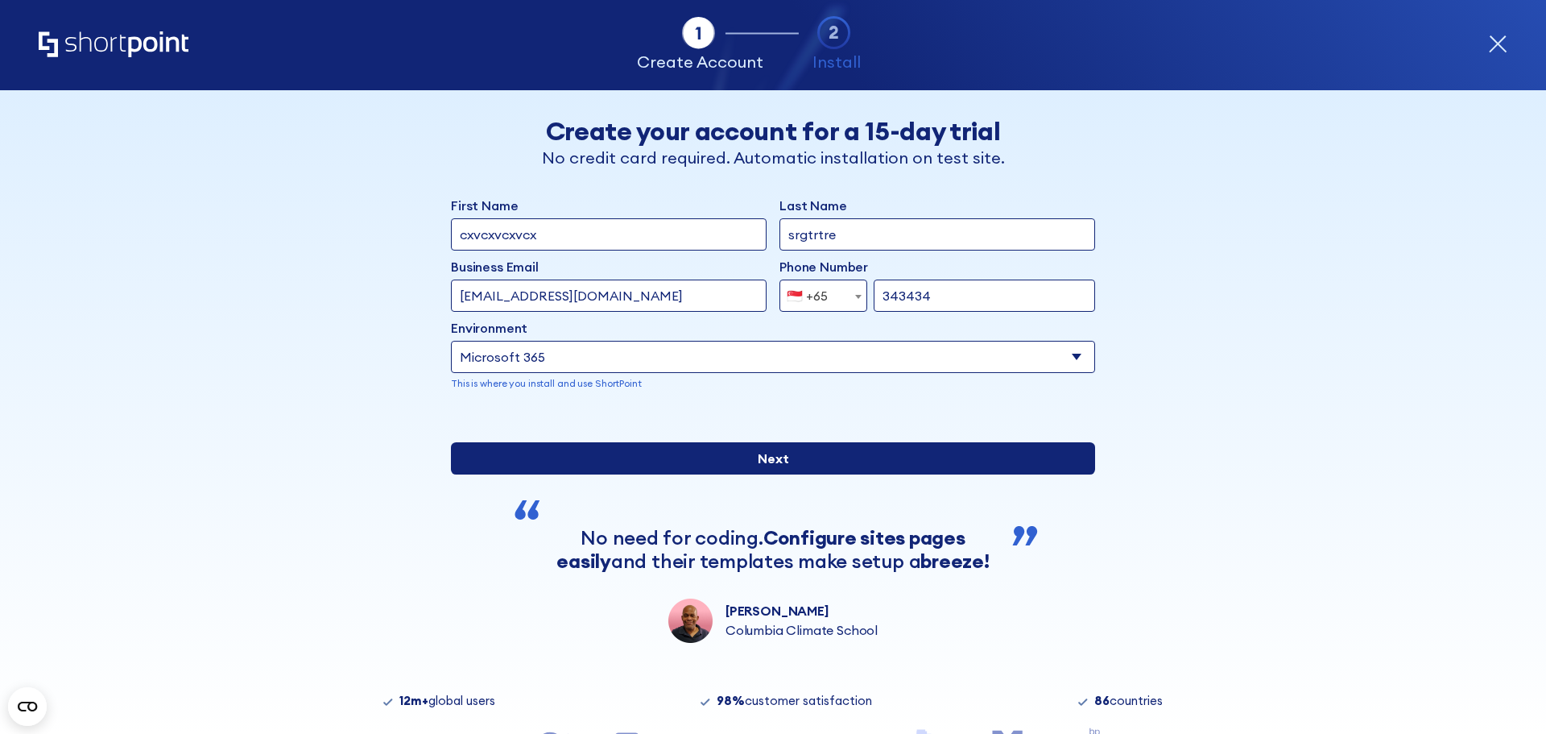
click at [872, 474] on input "Next" at bounding box center [773, 458] width 644 height 32
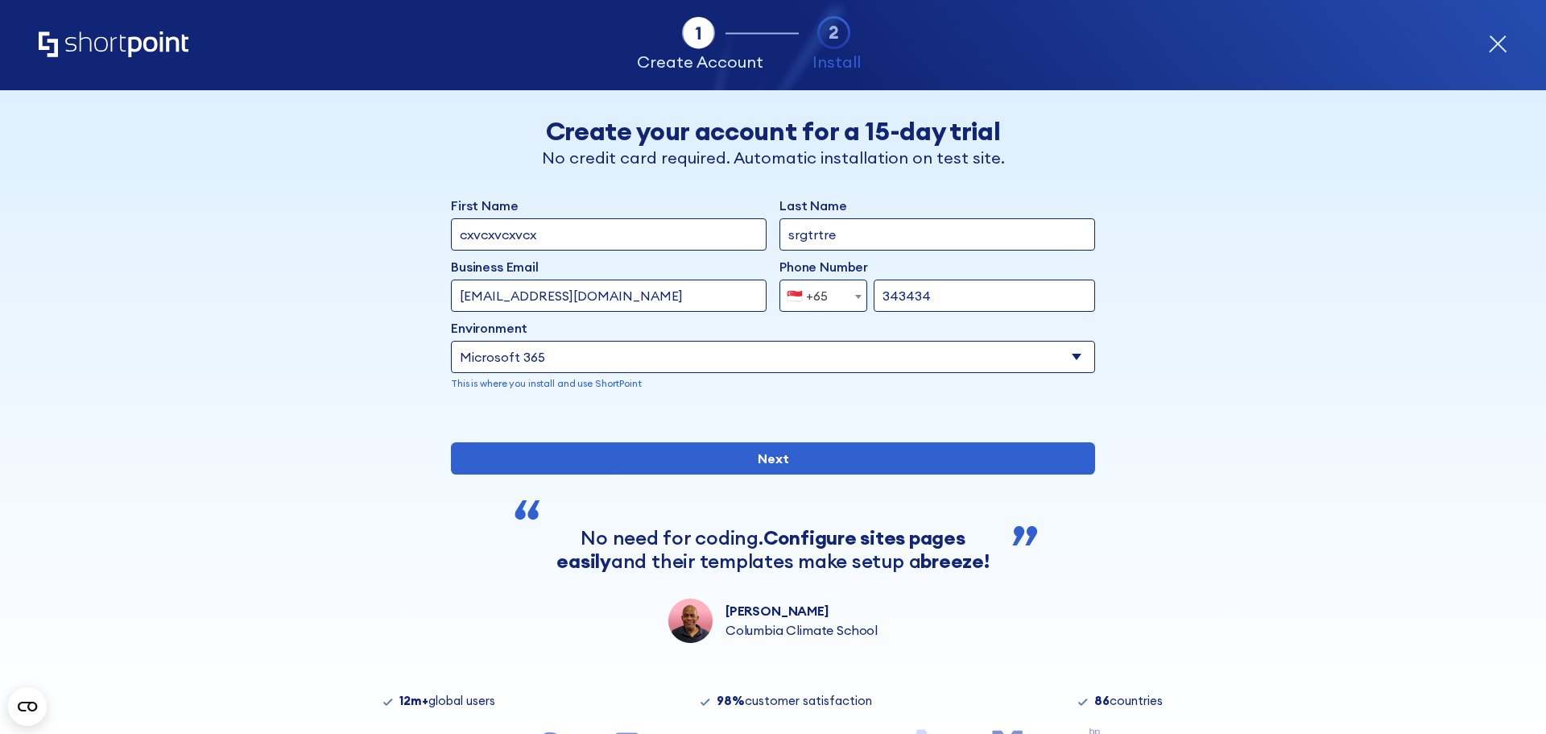
drag, startPoint x: 938, startPoint y: 296, endPoint x: 861, endPoint y: 287, distance: 77.9
click at [861, 287] on div "[GEOGRAPHIC_DATA] (+93) [GEOGRAPHIC_DATA] (+355) [GEOGRAPHIC_DATA] (+213) [US_S…" at bounding box center [938, 295] width 316 height 32
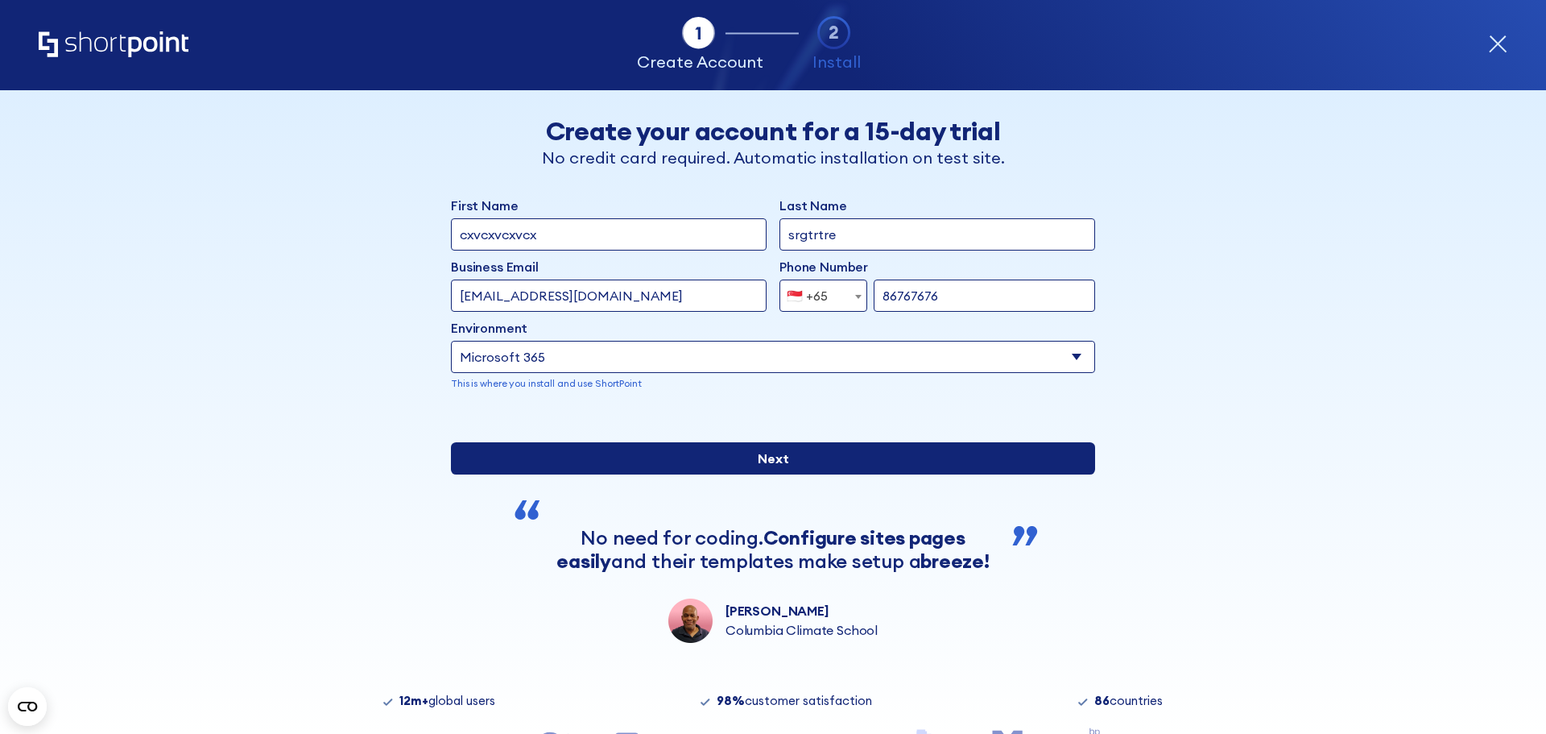
type input "86767676"
click at [880, 474] on input "Next" at bounding box center [773, 458] width 644 height 32
